Goal: Find contact information: Find contact information

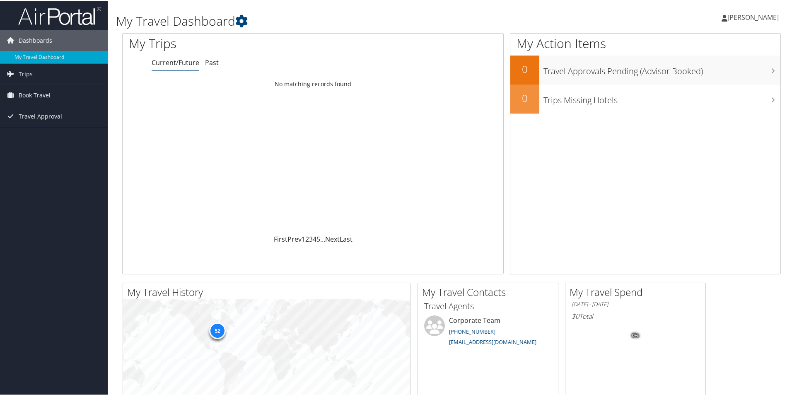
click at [756, 15] on span "[PERSON_NAME]" at bounding box center [752, 16] width 51 height 9
click at [716, 74] on link "View Travel Profile" at bounding box center [731, 74] width 92 height 14
click at [205, 58] on link "Past" at bounding box center [212, 61] width 14 height 9
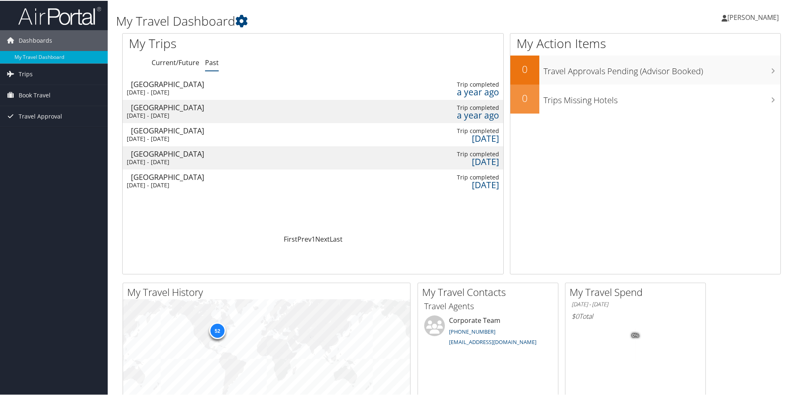
click at [760, 22] on link "[PERSON_NAME]" at bounding box center [754, 16] width 65 height 25
click at [714, 58] on link "Travel Agency Contacts" at bounding box center [731, 60] width 92 height 14
